Goal: Information Seeking & Learning: Learn about a topic

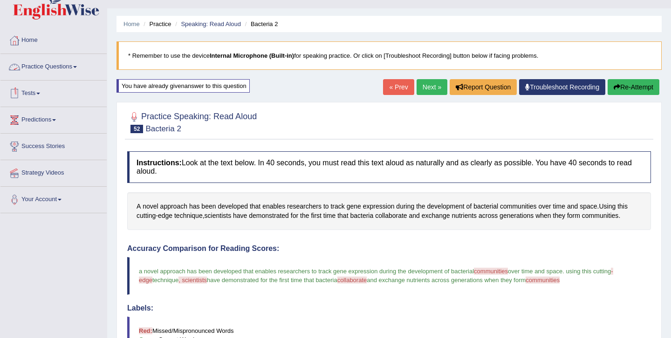
click at [76, 67] on link "Practice Questions" at bounding box center [53, 65] width 106 height 23
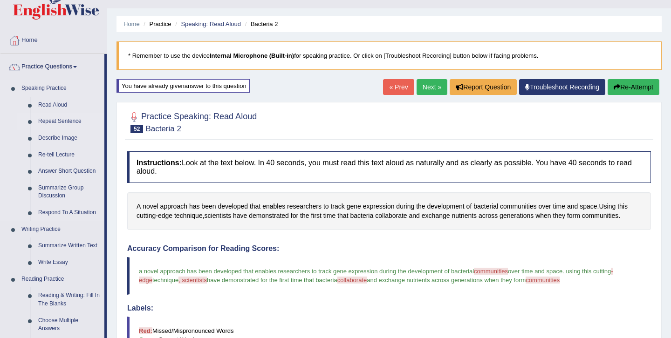
click at [59, 121] on link "Repeat Sentence" at bounding box center [69, 121] width 70 height 17
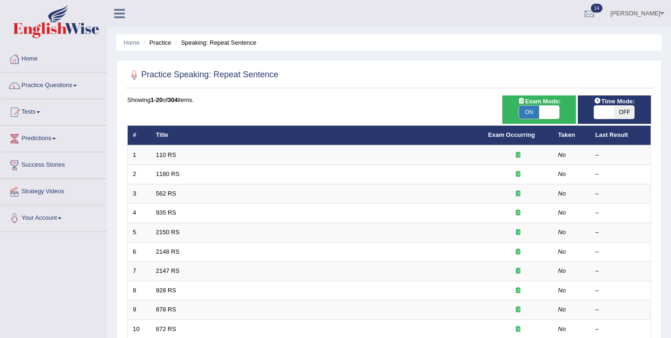
click at [550, 109] on span at bounding box center [549, 112] width 20 height 13
checkbox input "false"
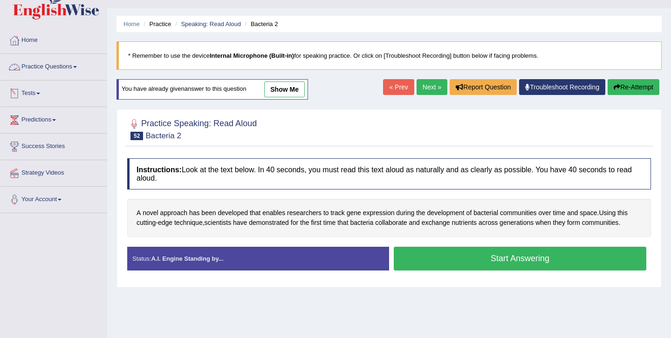
click at [79, 62] on link "Practice Questions" at bounding box center [53, 65] width 106 height 23
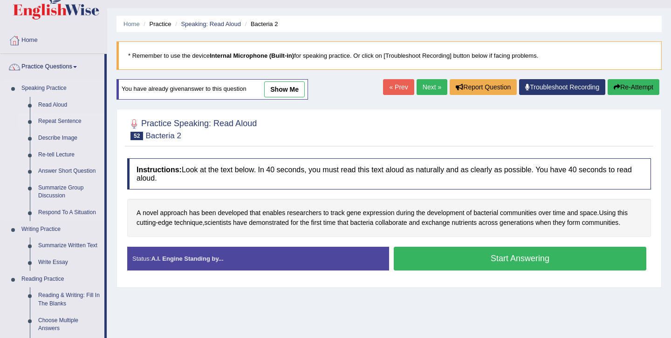
click at [70, 125] on link "Repeat Sentence" at bounding box center [69, 121] width 70 height 17
click at [69, 120] on link "Repeat Sentence" at bounding box center [69, 121] width 70 height 17
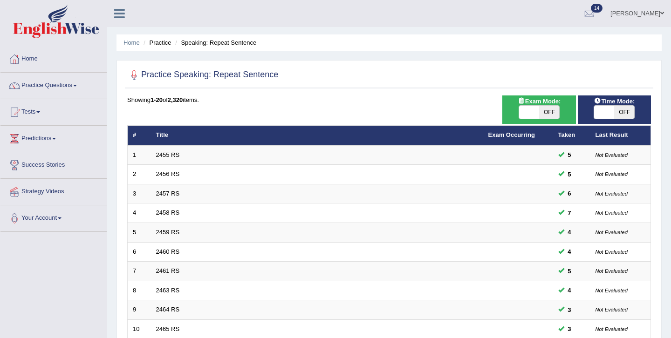
click at [523, 112] on span at bounding box center [529, 112] width 20 height 13
checkbox input "true"
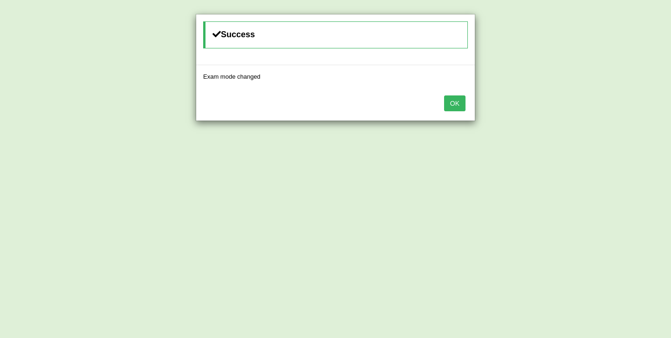
click at [458, 105] on button "OK" at bounding box center [454, 103] width 21 height 16
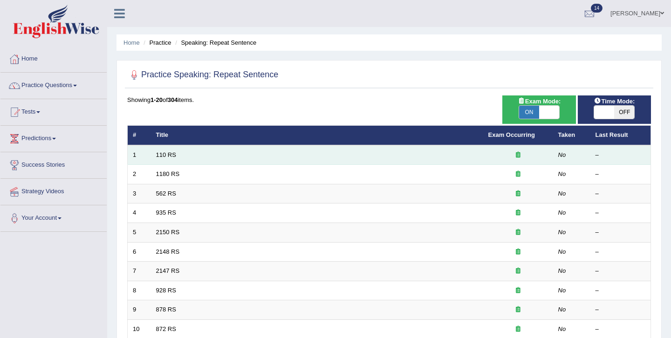
click at [516, 155] on icon at bounding box center [518, 155] width 5 height 6
click at [562, 156] on em "No" at bounding box center [562, 154] width 8 height 7
click at [596, 151] on div "–" at bounding box center [620, 155] width 50 height 9
click at [516, 155] on icon at bounding box center [518, 155] width 5 height 6
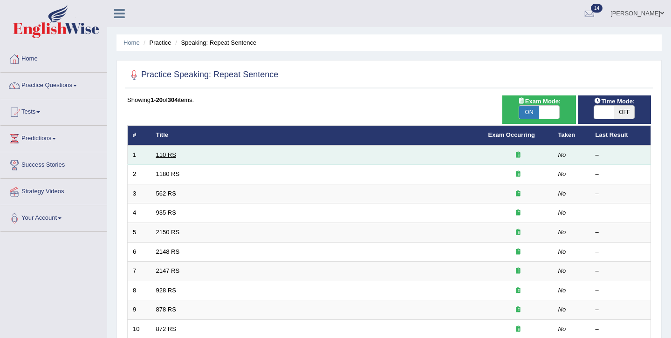
click at [168, 156] on link "110 RS" at bounding box center [166, 154] width 20 height 7
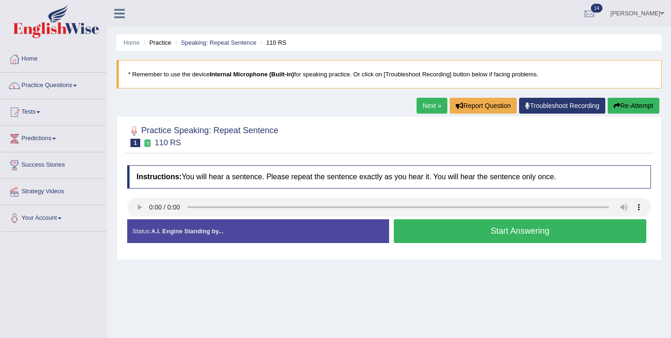
click at [640, 107] on button "Re-Attempt" at bounding box center [633, 106] width 52 height 16
click at [434, 109] on link "Next »" at bounding box center [431, 106] width 31 height 16
click at [464, 234] on button "Start Answering" at bounding box center [520, 231] width 252 height 24
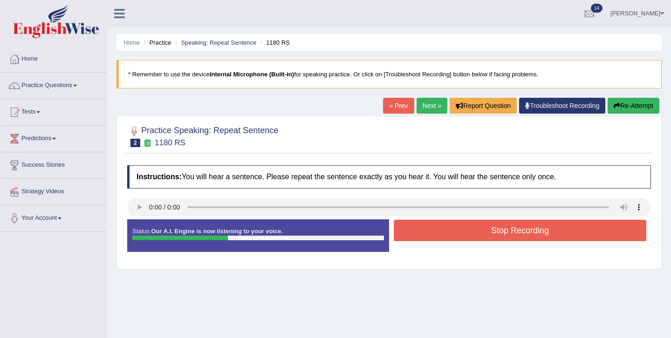
click at [634, 107] on button "Re-Attempt" at bounding box center [633, 106] width 52 height 16
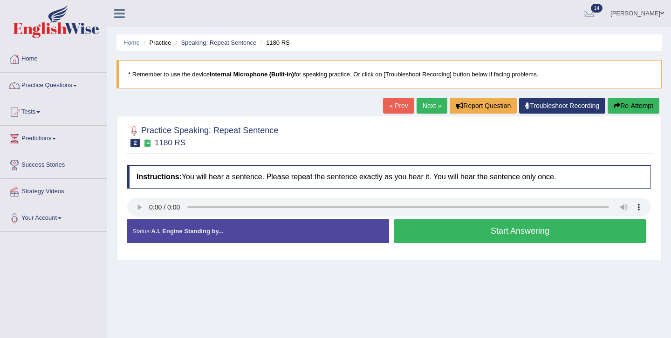
click at [505, 240] on button "Start Answering" at bounding box center [520, 231] width 252 height 24
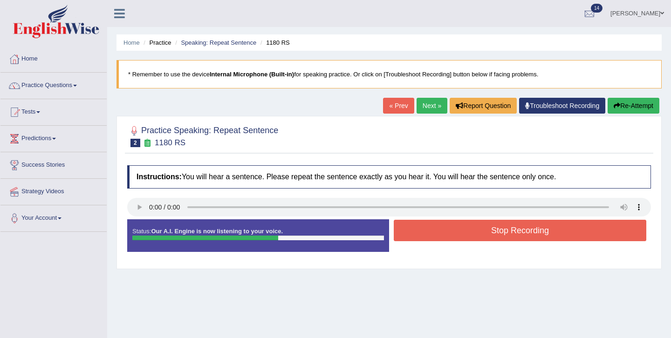
click at [502, 231] on button "Stop Recording" at bounding box center [520, 230] width 252 height 21
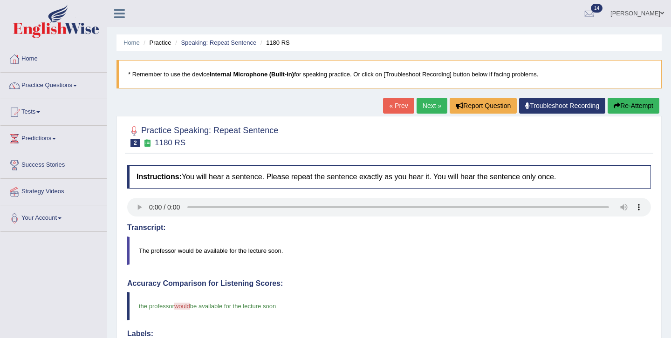
click at [427, 109] on link "Next »" at bounding box center [431, 106] width 31 height 16
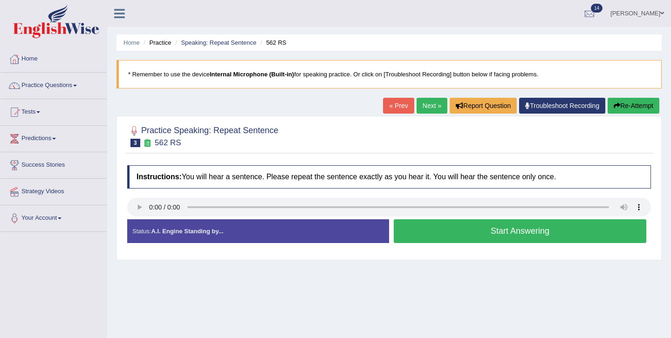
click at [473, 235] on button "Start Answering" at bounding box center [520, 231] width 252 height 24
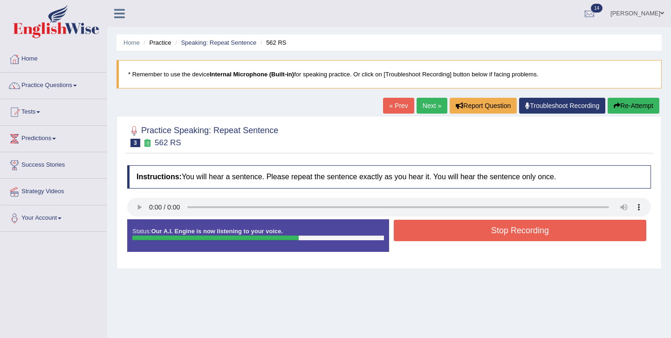
click at [469, 234] on button "Stop Recording" at bounding box center [520, 230] width 252 height 21
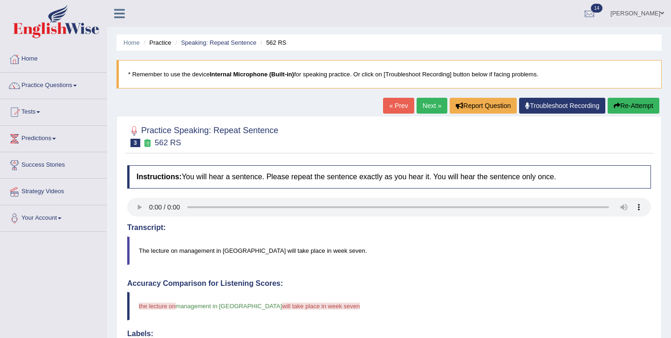
click at [428, 111] on link "Next »" at bounding box center [431, 106] width 31 height 16
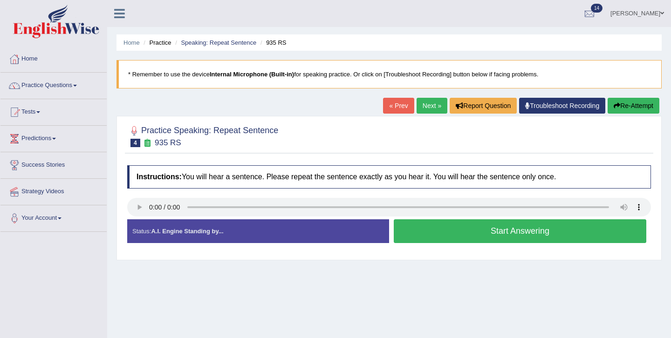
click at [508, 232] on button "Start Answering" at bounding box center [520, 231] width 252 height 24
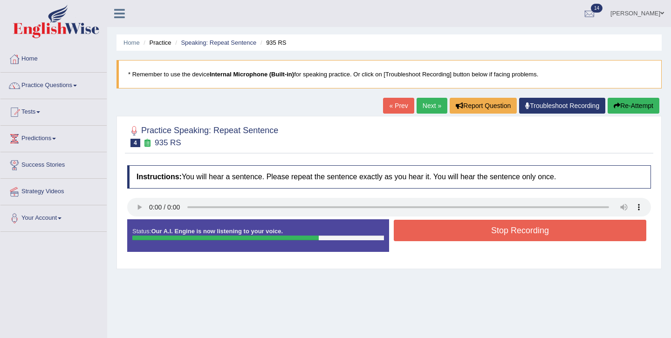
click at [499, 230] on button "Stop Recording" at bounding box center [520, 230] width 252 height 21
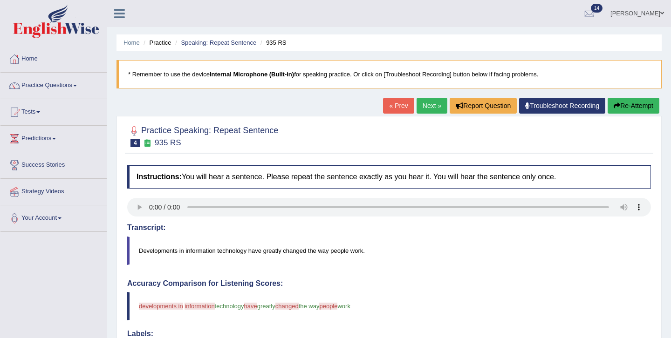
click at [428, 107] on link "Next »" at bounding box center [431, 106] width 31 height 16
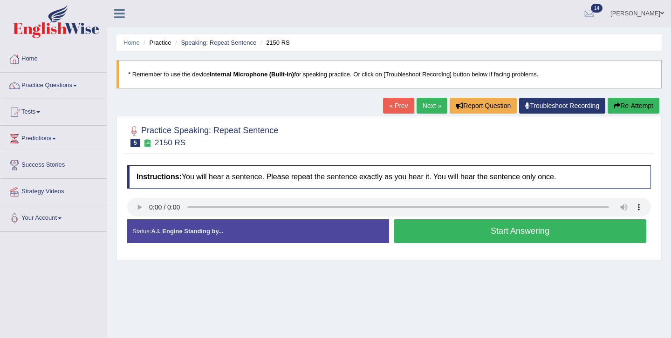
click at [470, 230] on button "Start Answering" at bounding box center [520, 231] width 252 height 24
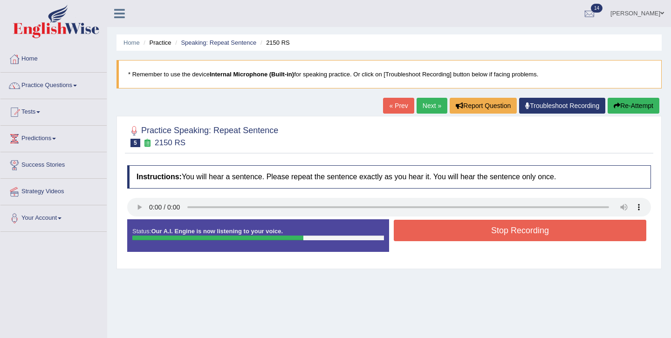
click at [438, 237] on button "Stop Recording" at bounding box center [520, 230] width 252 height 21
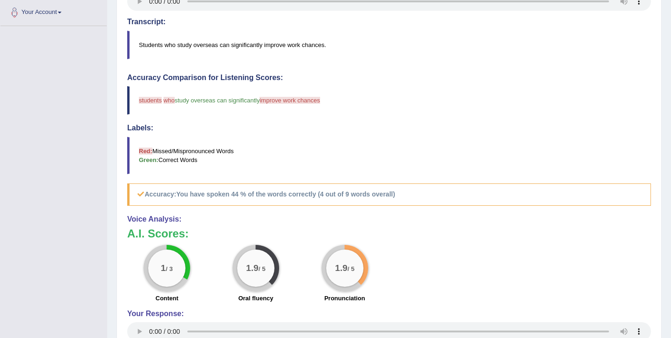
scroll to position [224, 0]
